Goal: Information Seeking & Learning: Learn about a topic

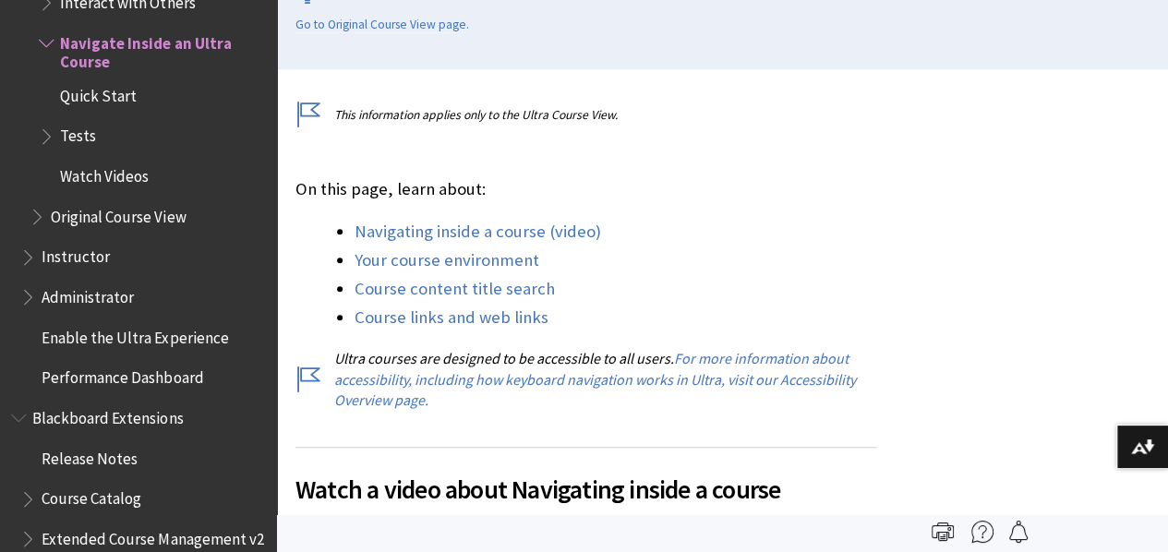
click at [72, 132] on span "Tests" at bounding box center [78, 133] width 36 height 25
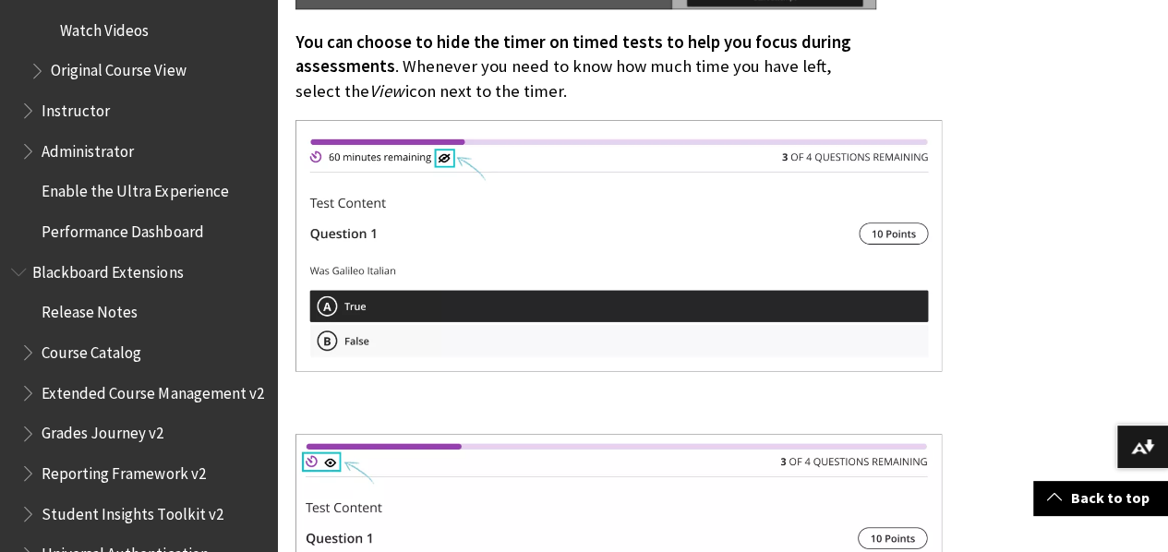
scroll to position [2753, 0]
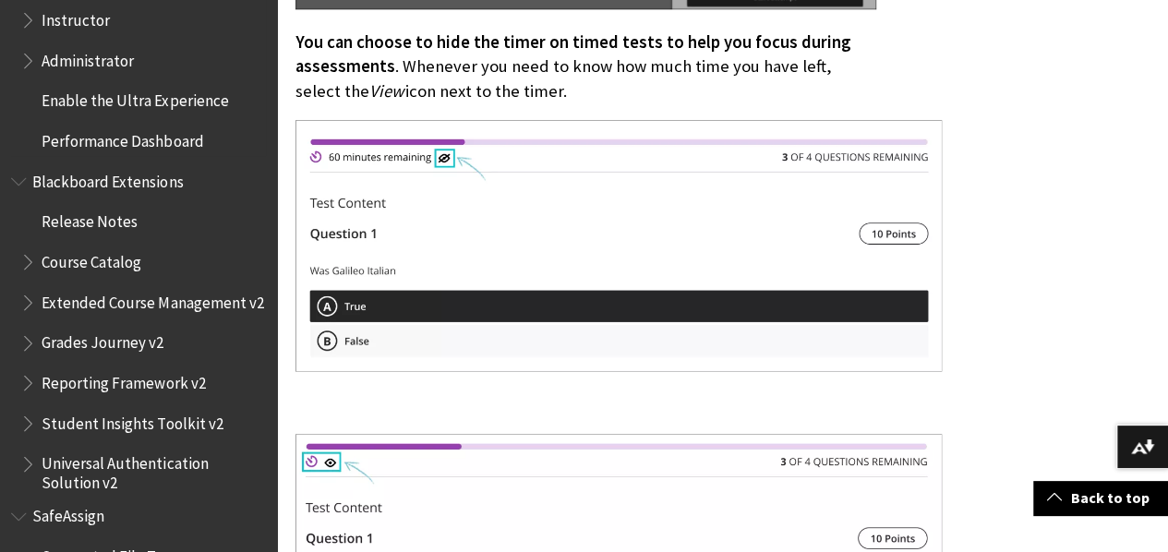
click at [125, 135] on span "Performance Dashboard" at bounding box center [123, 138] width 162 height 25
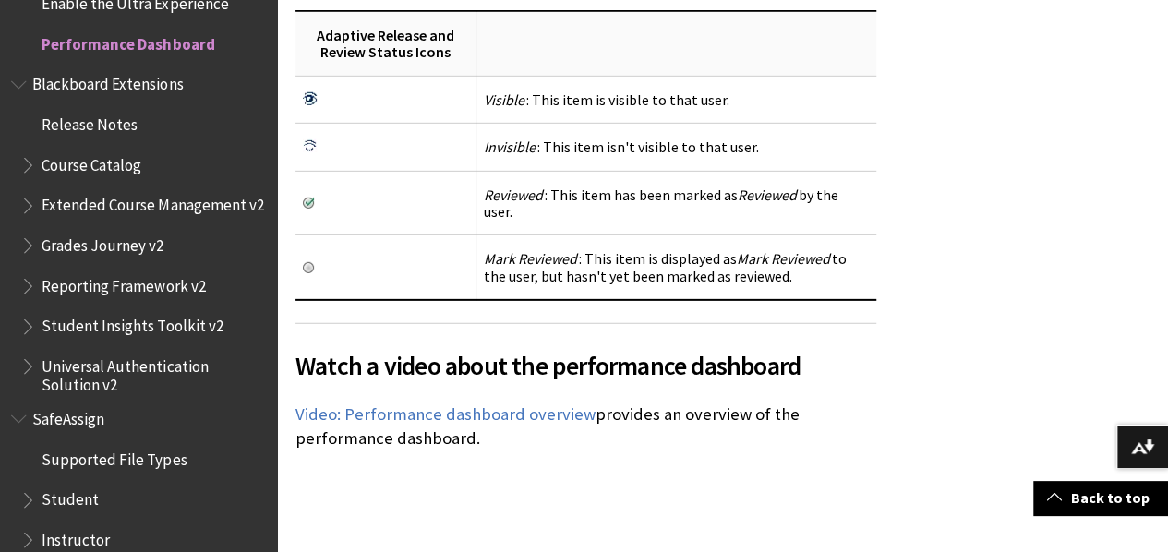
scroll to position [3139, 0]
